Goal: Information Seeking & Learning: Compare options

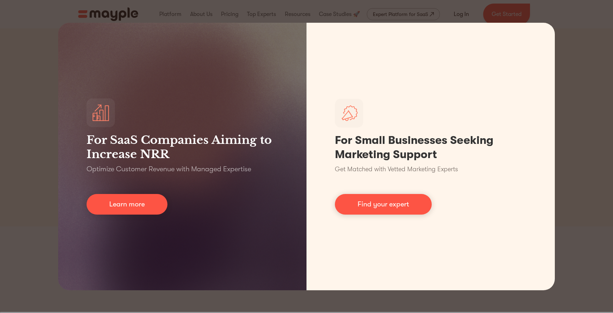
click at [45, 23] on div "For SaaS Companies Aiming to Increase NRR Optimize Customer Revenue with Manage…" at bounding box center [306, 156] width 613 height 313
click at [37, 60] on div "For SaaS Companies Aiming to Increase NRR Optimize Customer Revenue with Manage…" at bounding box center [306, 156] width 613 height 313
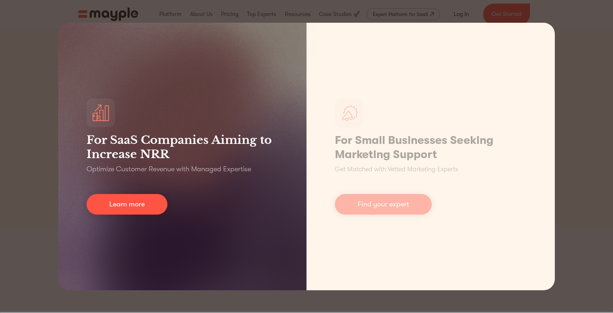
click at [125, 116] on div "For SaaS Companies Aiming to Increase NRR Optimize Customer Revenue with Manage…" at bounding box center [182, 156] width 248 height 267
click at [126, 201] on link "Learn more" at bounding box center [127, 204] width 81 height 21
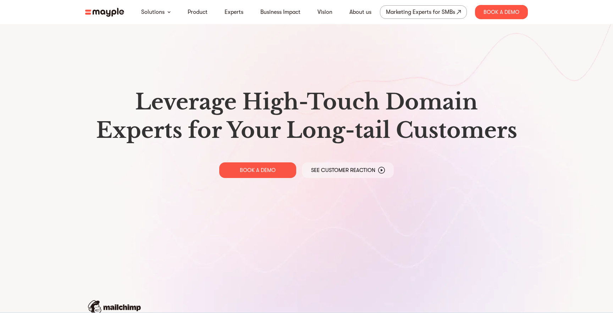
click at [104, 10] on img at bounding box center [104, 12] width 39 height 9
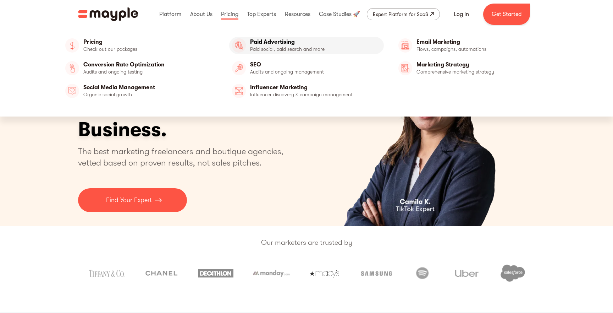
click at [255, 45] on link "Paid Advertising" at bounding box center [306, 45] width 155 height 17
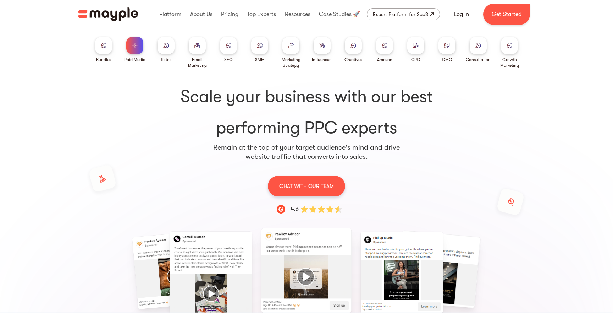
click at [226, 52] on div at bounding box center [228, 45] width 17 height 17
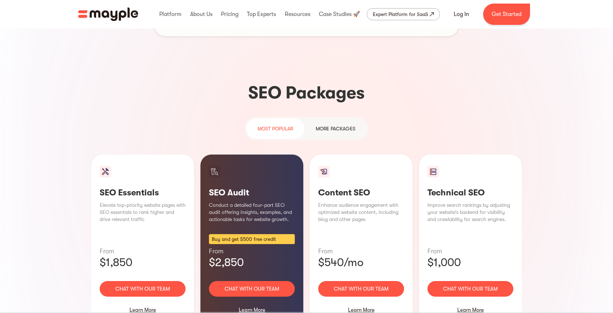
scroll to position [446, 0]
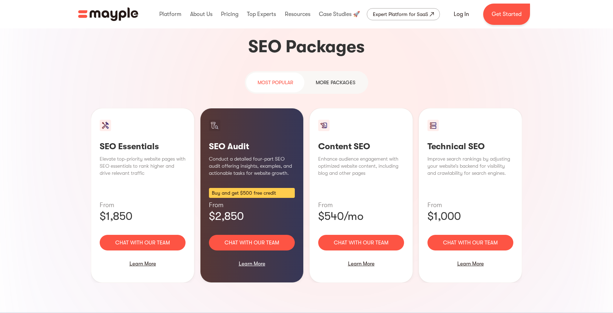
click at [323, 78] on div "MORE packages" at bounding box center [336, 82] width 40 height 9
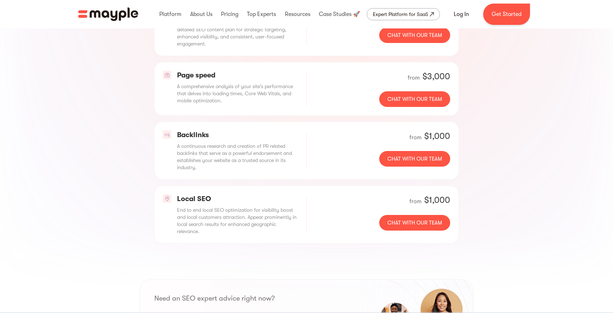
scroll to position [613, 0]
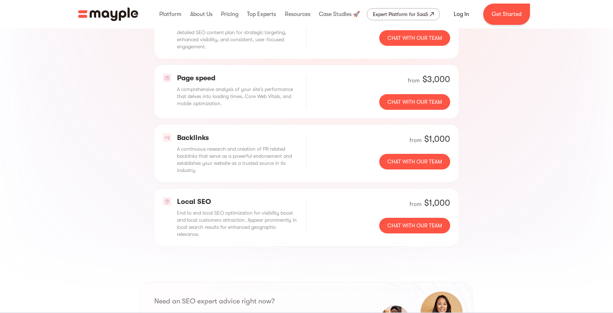
click at [199, 197] on p "Local SEO" at bounding box center [237, 201] width 121 height 9
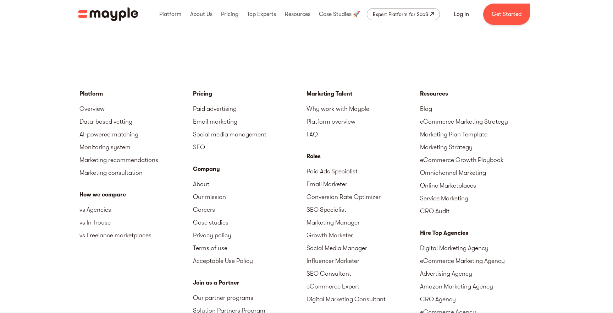
scroll to position [2484, 0]
